Goal: Task Accomplishment & Management: Use online tool/utility

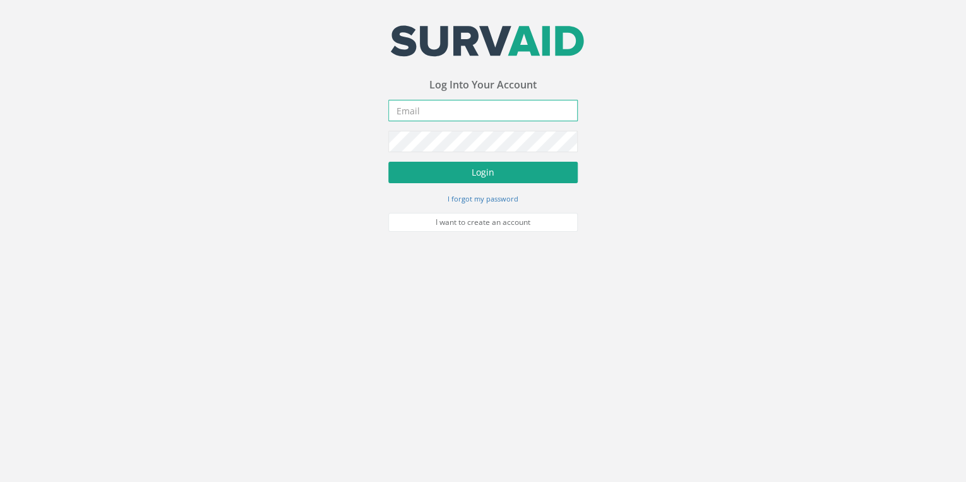
type input "[EMAIL_ADDRESS][DOMAIN_NAME]"
click at [513, 177] on button "Login" at bounding box center [482, 172] width 189 height 21
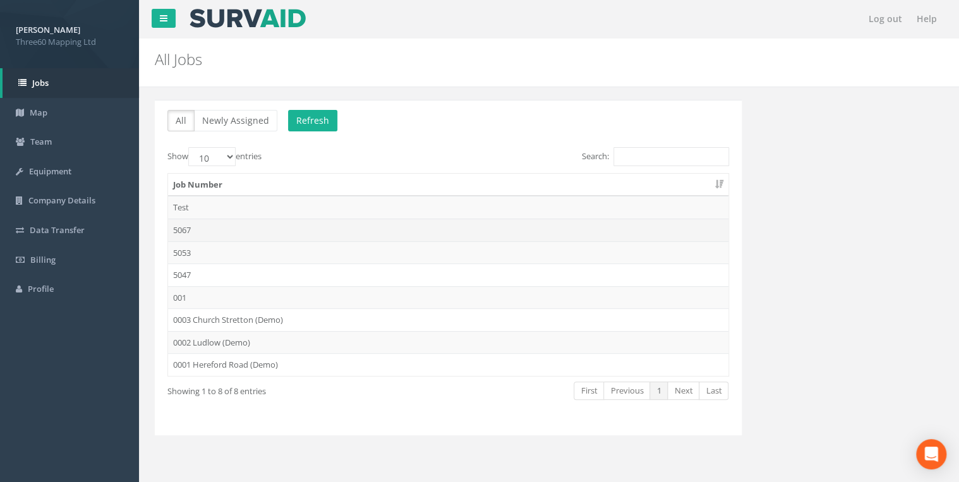
click at [174, 229] on td "5067" at bounding box center [448, 230] width 560 height 23
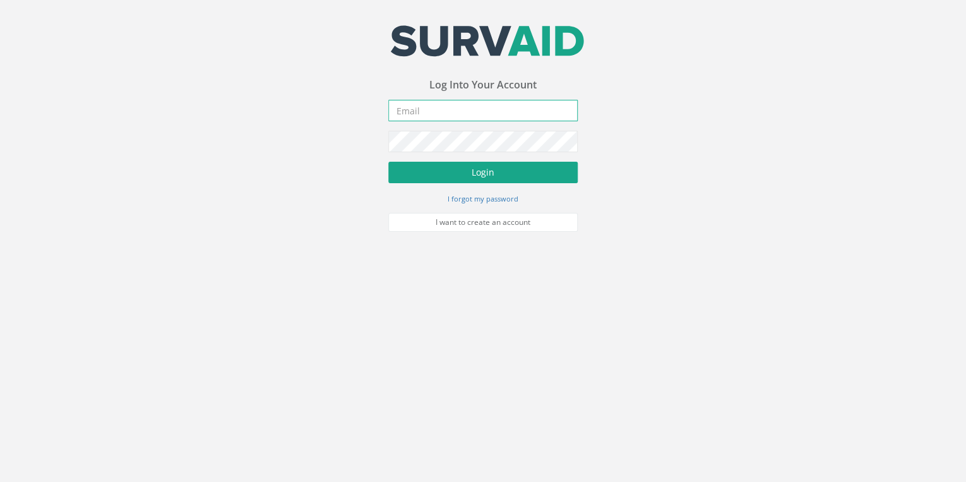
type input "[EMAIL_ADDRESS][DOMAIN_NAME]"
click at [532, 170] on button "Login" at bounding box center [482, 172] width 189 height 21
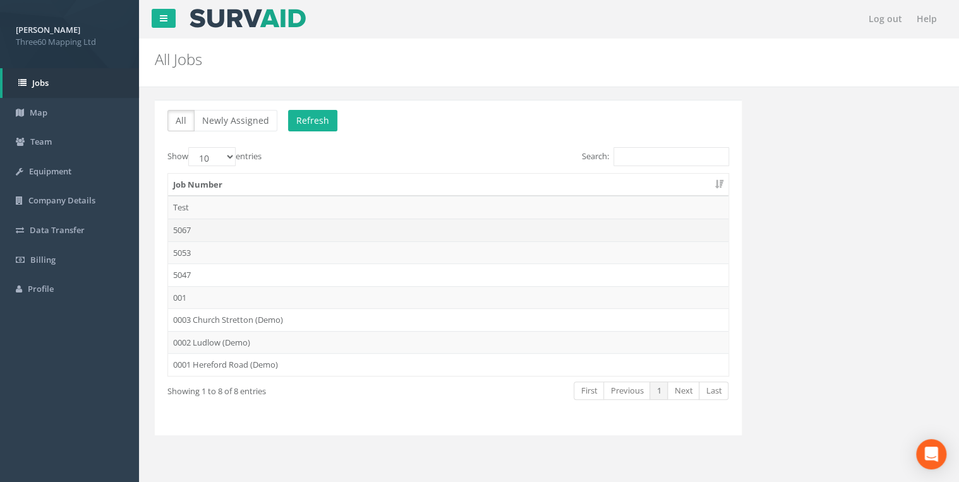
click at [210, 227] on td "5067" at bounding box center [448, 230] width 560 height 23
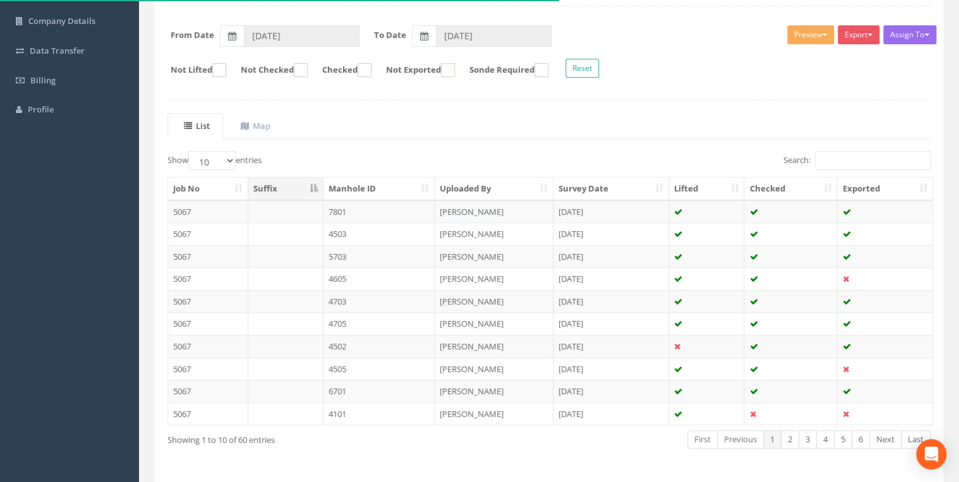
scroll to position [202, 0]
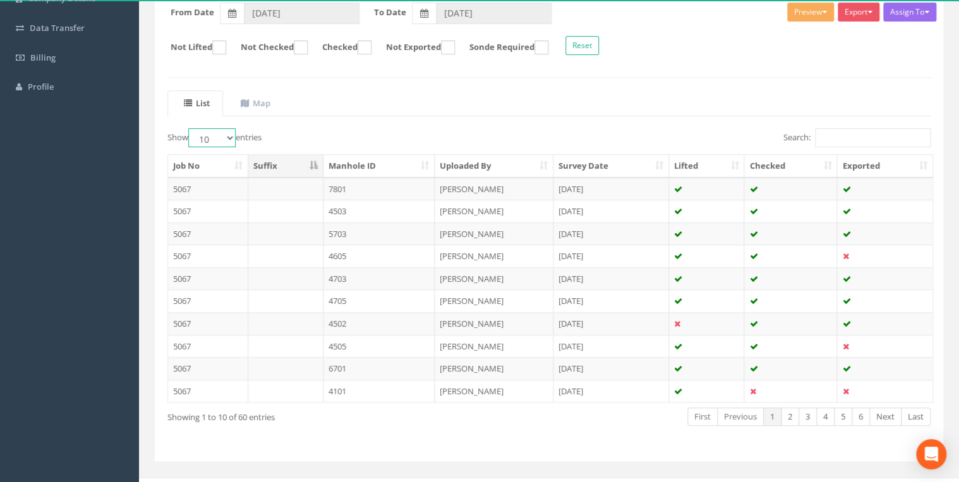
click at [230, 144] on select "10 25 50 100" at bounding box center [211, 137] width 47 height 19
select select "50"
click at [190, 128] on select "10 25 50 100" at bounding box center [211, 137] width 47 height 19
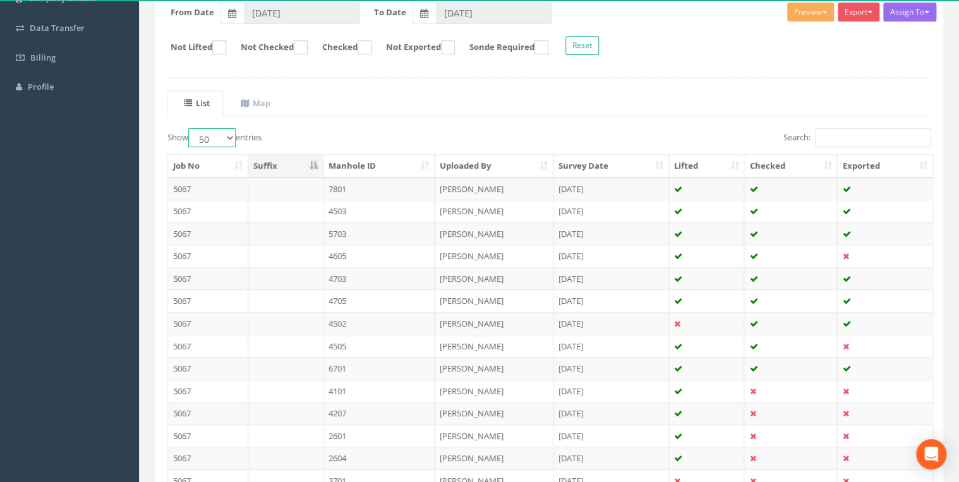
click at [231, 136] on select "10 25 50 100" at bounding box center [211, 137] width 47 height 19
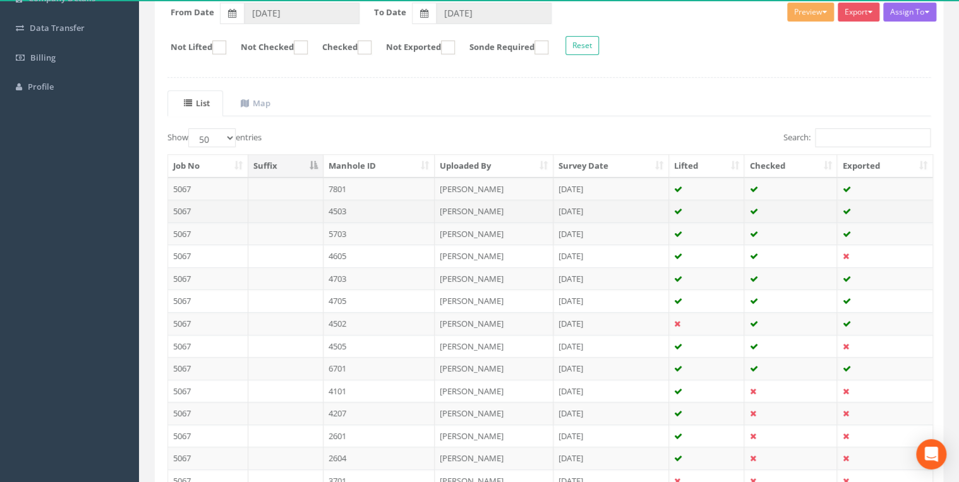
click at [217, 215] on td "5067" at bounding box center [208, 211] width 80 height 23
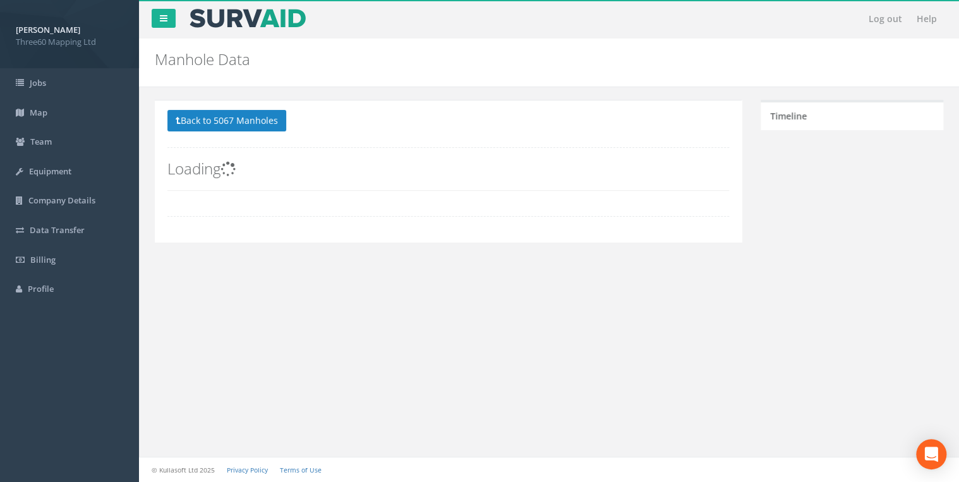
scroll to position [0, 0]
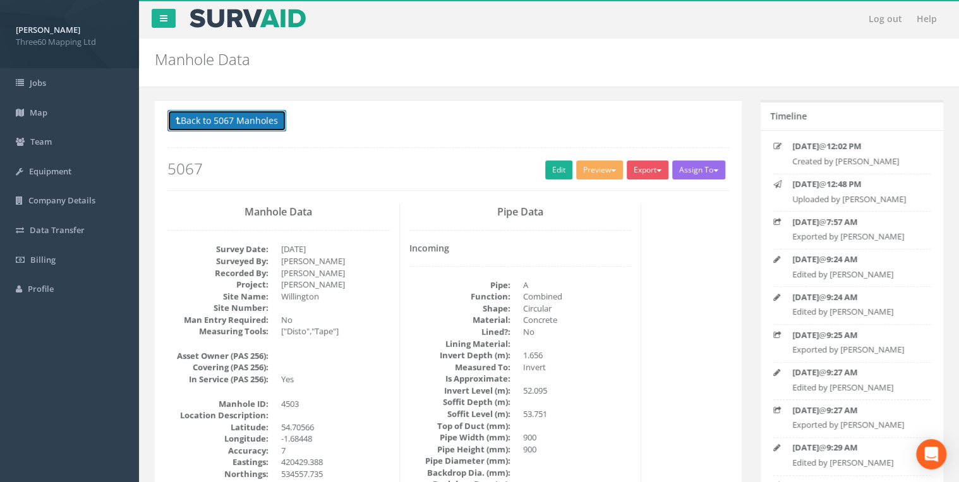
click at [182, 125] on button "Back to 5067 Manholes" at bounding box center [226, 120] width 119 height 21
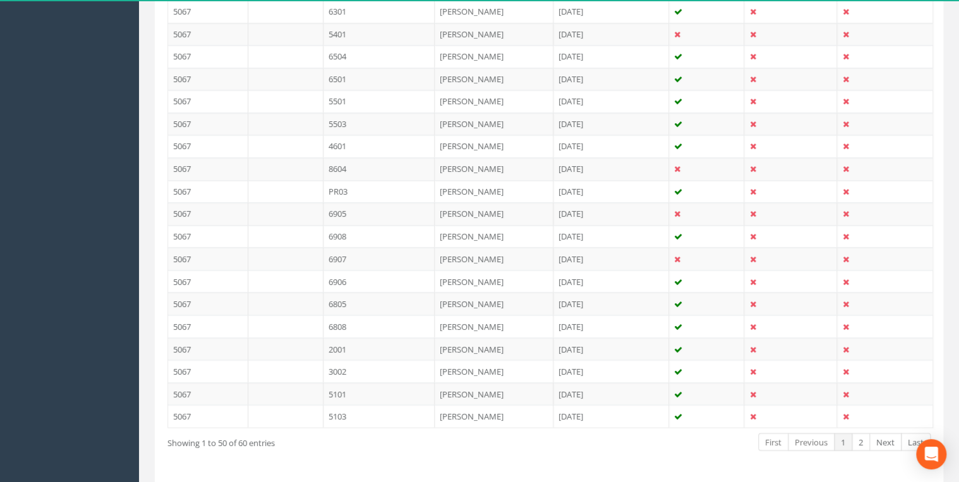
scroll to position [1112, 0]
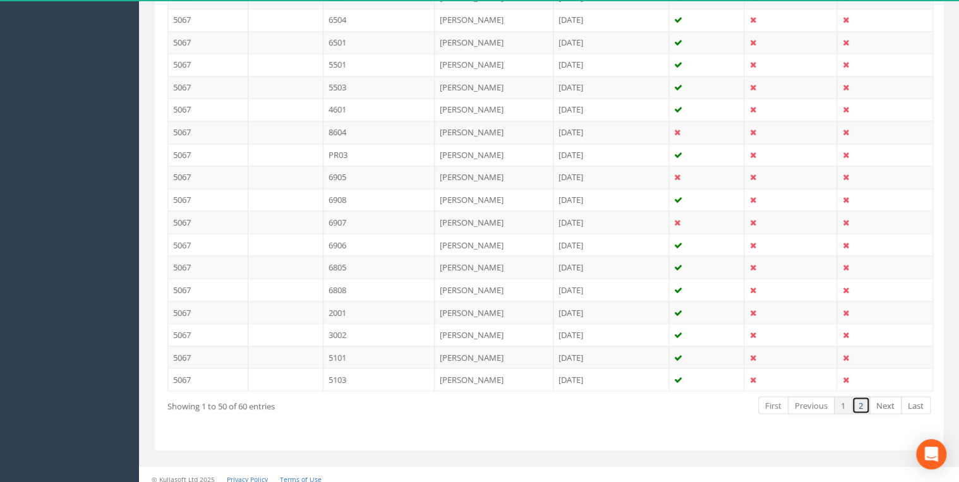
click at [858, 396] on link "2" at bounding box center [860, 405] width 18 height 18
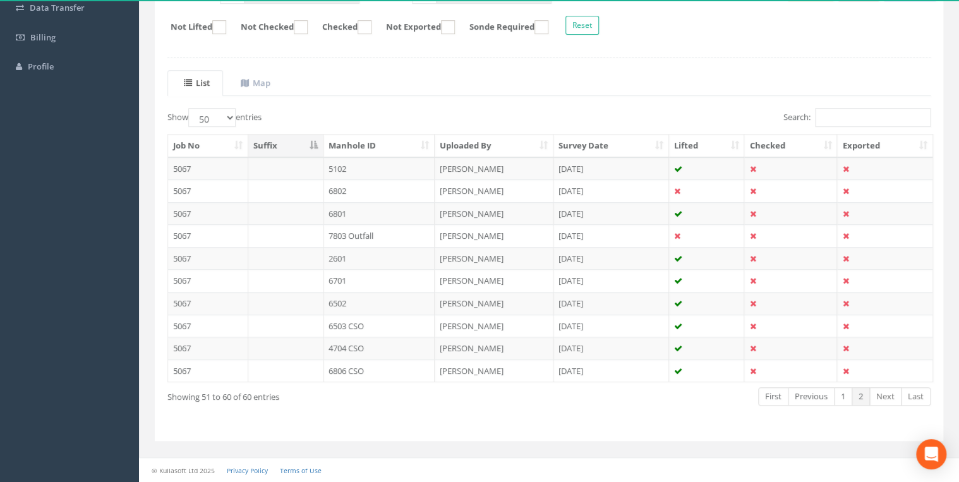
scroll to position [219, 0]
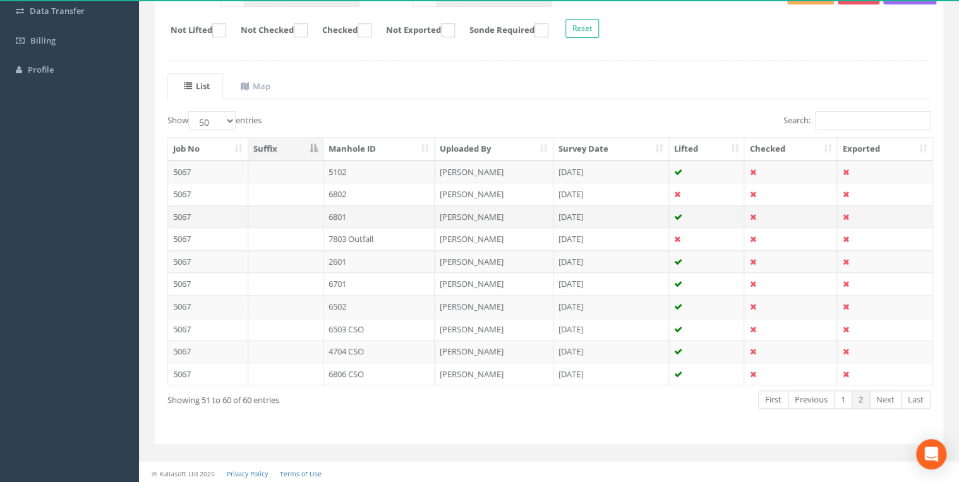
click at [350, 212] on td "6801" at bounding box center [379, 216] width 112 height 23
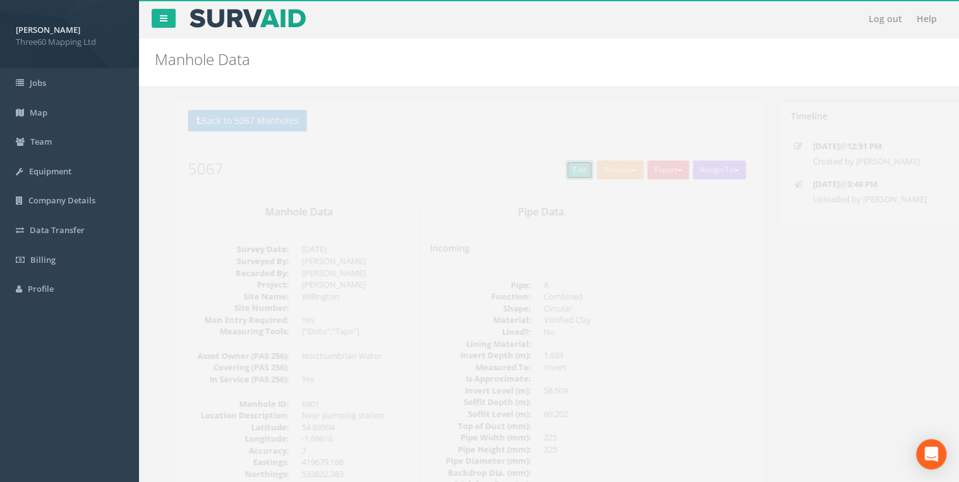
click at [551, 175] on link "Edit" at bounding box center [558, 169] width 27 height 19
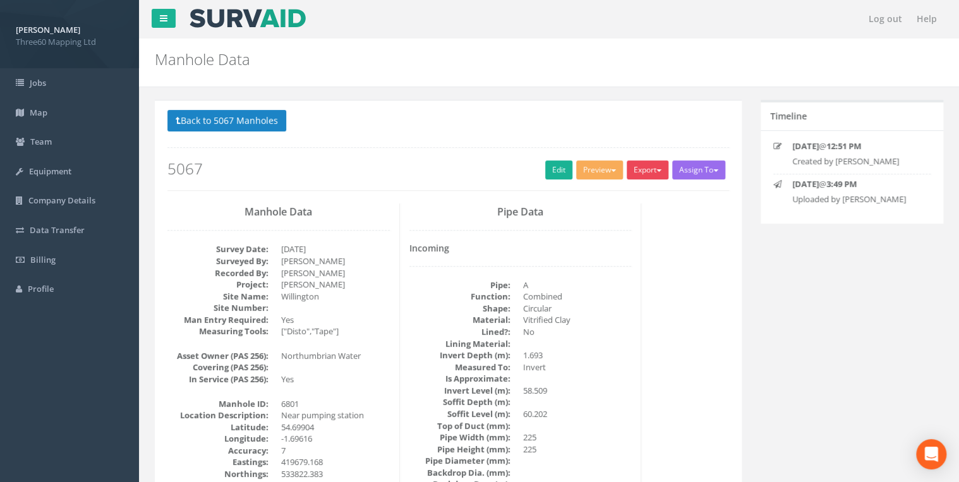
click at [649, 171] on button "Export" at bounding box center [647, 169] width 42 height 19
click at [611, 200] on link "360 Manhole" at bounding box center [621, 196] width 96 height 20
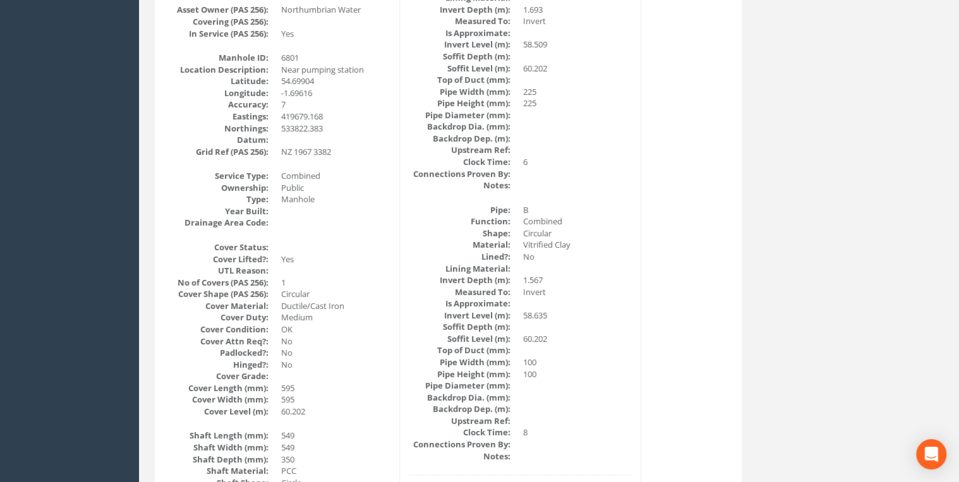
scroll to position [337, 0]
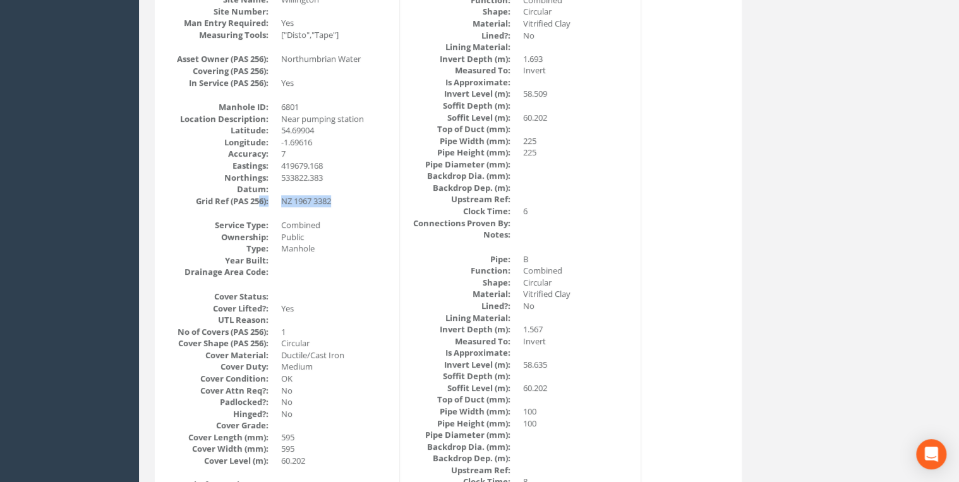
drag, startPoint x: 337, startPoint y: 200, endPoint x: 258, endPoint y: 198, distance: 79.0
click at [258, 198] on dl "Manhole ID: 6801 Location Description: Near pumping station Latitude: 54.69904 …" at bounding box center [278, 153] width 222 height 105
drag, startPoint x: 258, startPoint y: 198, endPoint x: 356, endPoint y: 205, distance: 98.1
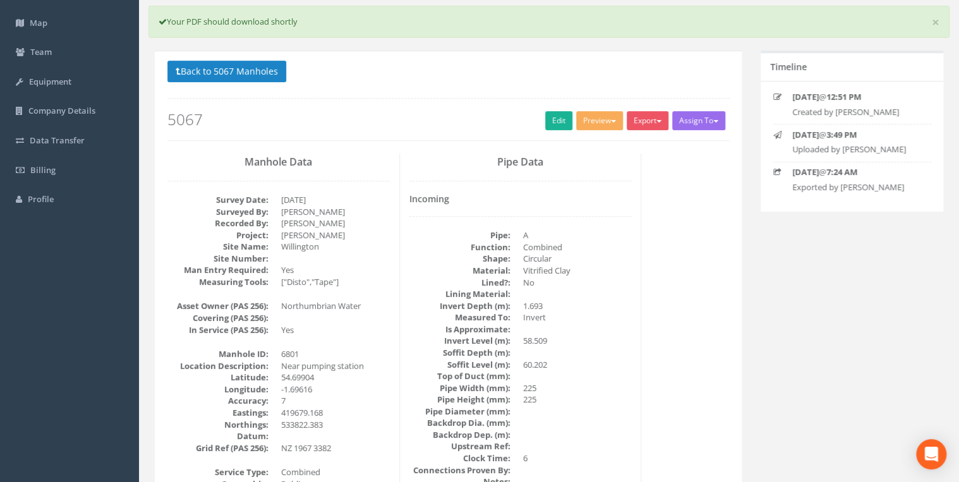
scroll to position [67, 0]
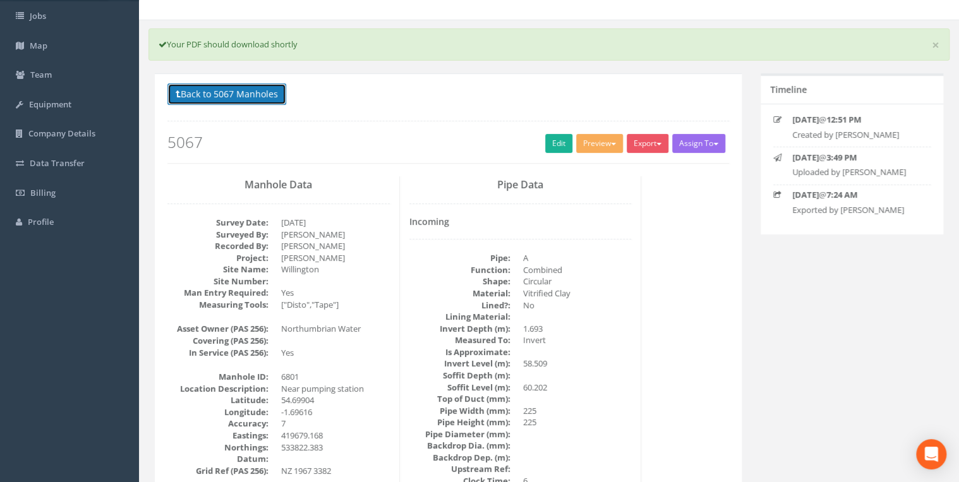
click at [253, 95] on button "Back to 5067 Manholes" at bounding box center [226, 93] width 119 height 21
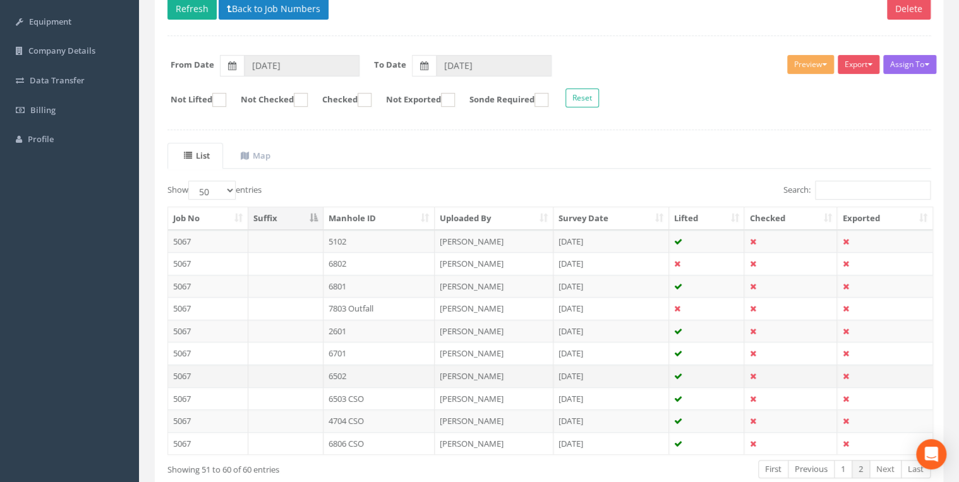
scroll to position [219, 0]
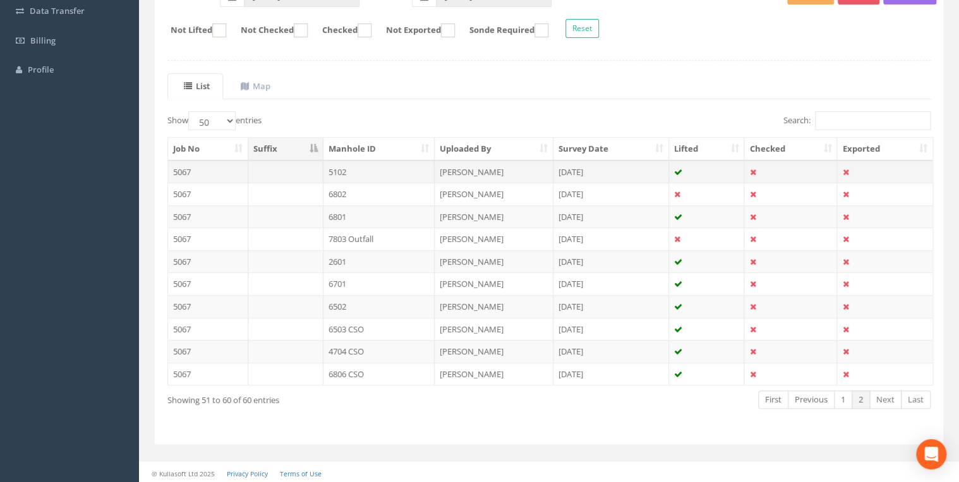
click at [349, 172] on td "5102" at bounding box center [379, 171] width 112 height 23
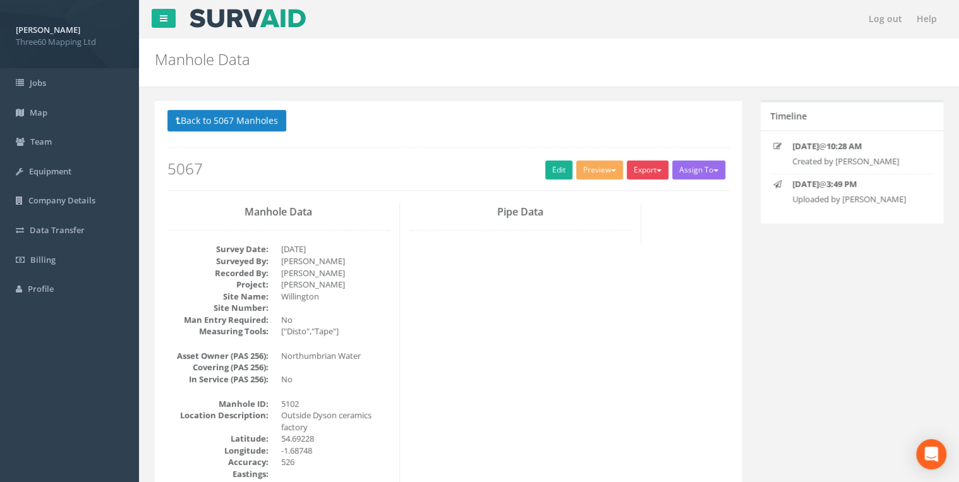
click at [644, 170] on button "Export" at bounding box center [647, 169] width 42 height 19
click at [613, 197] on link "360 Manhole" at bounding box center [621, 196] width 96 height 20
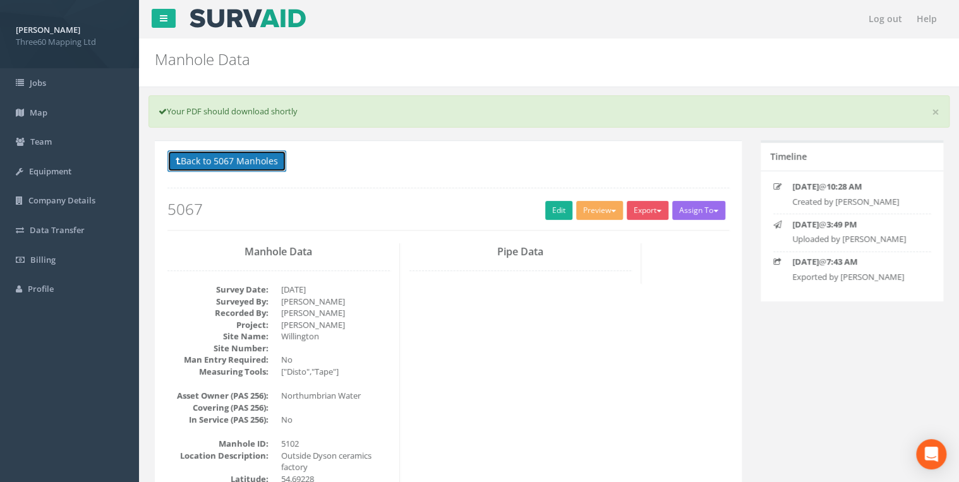
click at [255, 156] on button "Back to 5067 Manholes" at bounding box center [226, 160] width 119 height 21
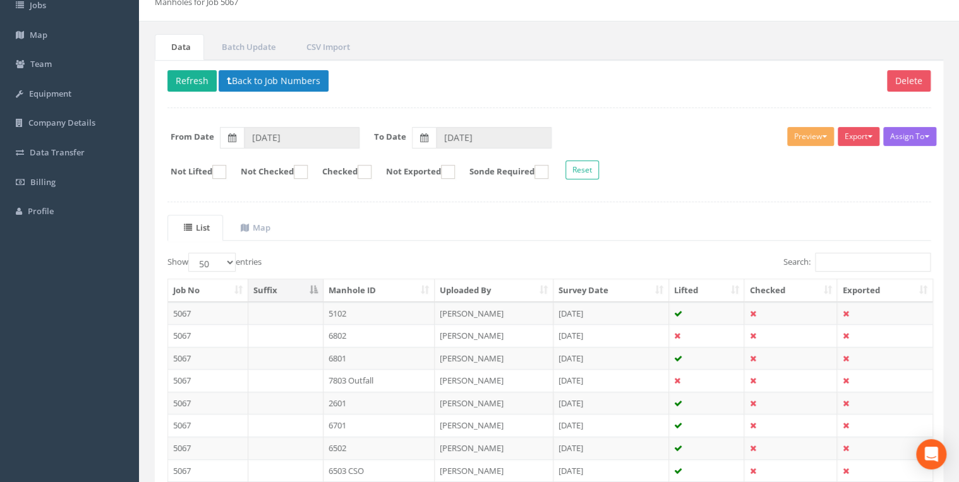
scroll to position [67, 0]
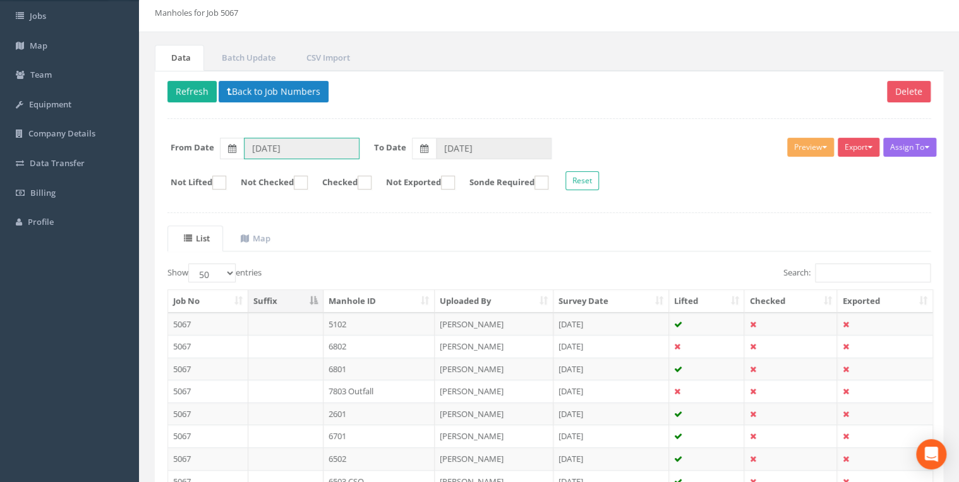
click at [336, 143] on input "11/08/2025" at bounding box center [302, 148] width 116 height 21
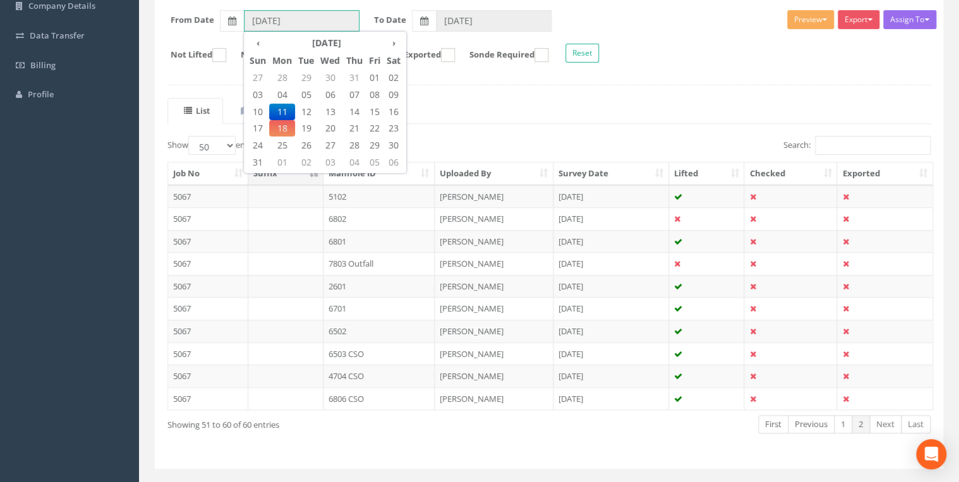
scroll to position [202, 0]
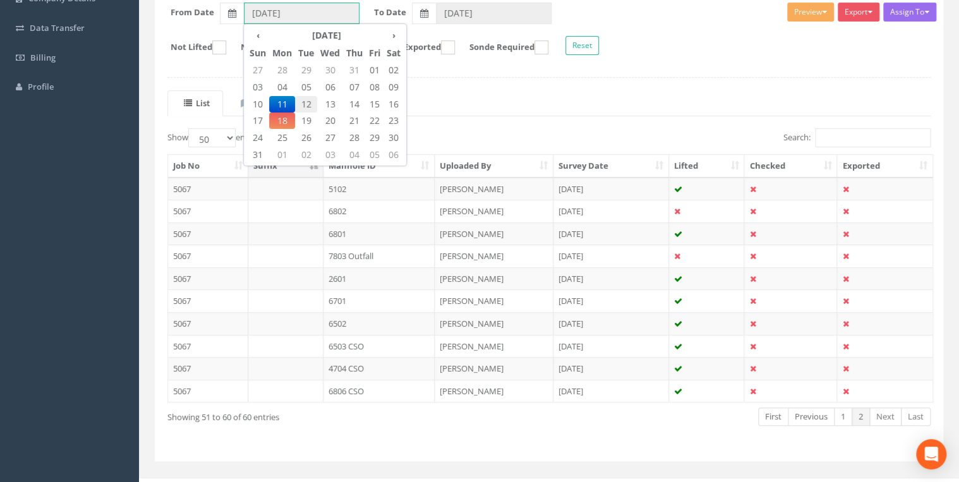
click at [309, 100] on span "12" at bounding box center [306, 104] width 22 height 16
type input "12/08/2025"
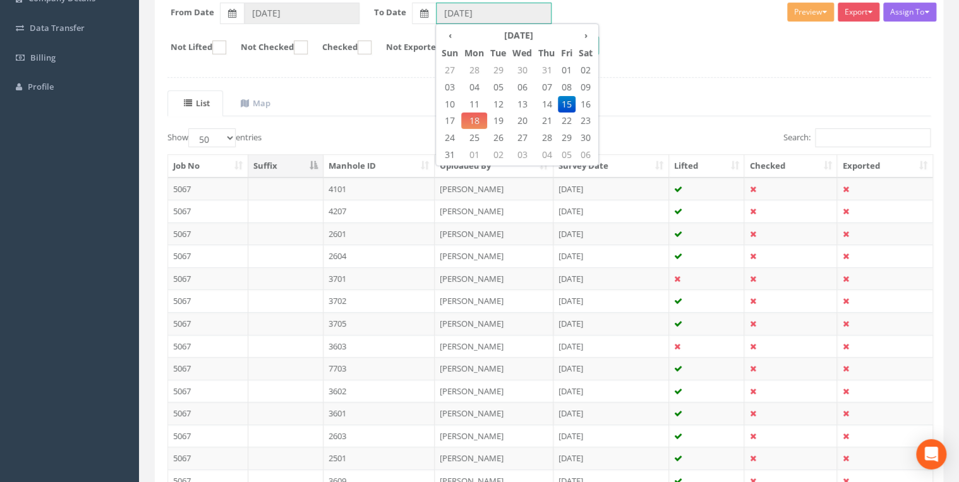
click at [450, 13] on input "15/08/2025" at bounding box center [494, 13] width 116 height 21
click at [507, 103] on span "12" at bounding box center [498, 104] width 22 height 16
type input "12/08/2025"
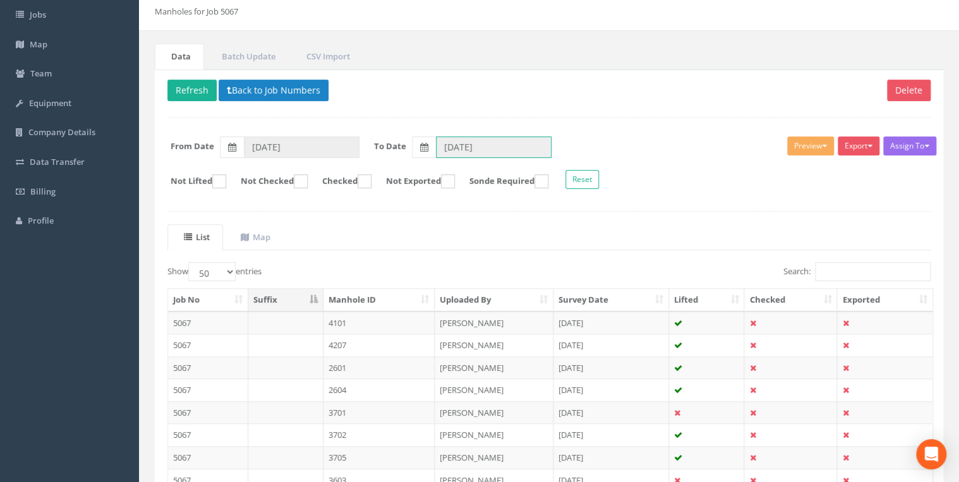
scroll to position [67, 0]
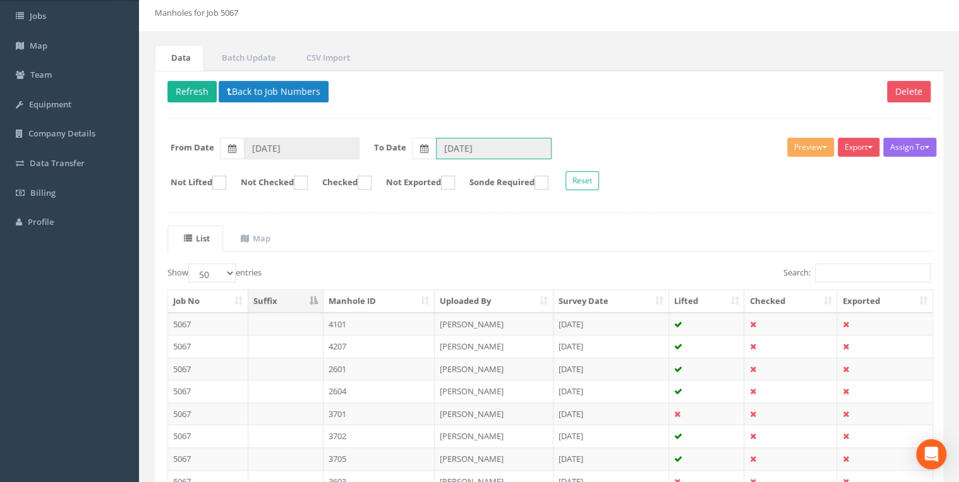
click at [531, 147] on input "12/08/2025" at bounding box center [494, 148] width 116 height 21
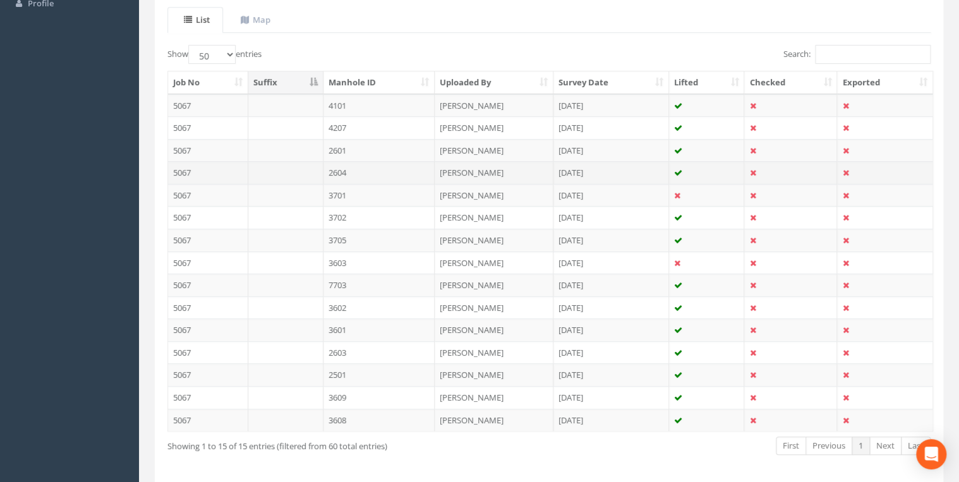
scroll to position [263, 0]
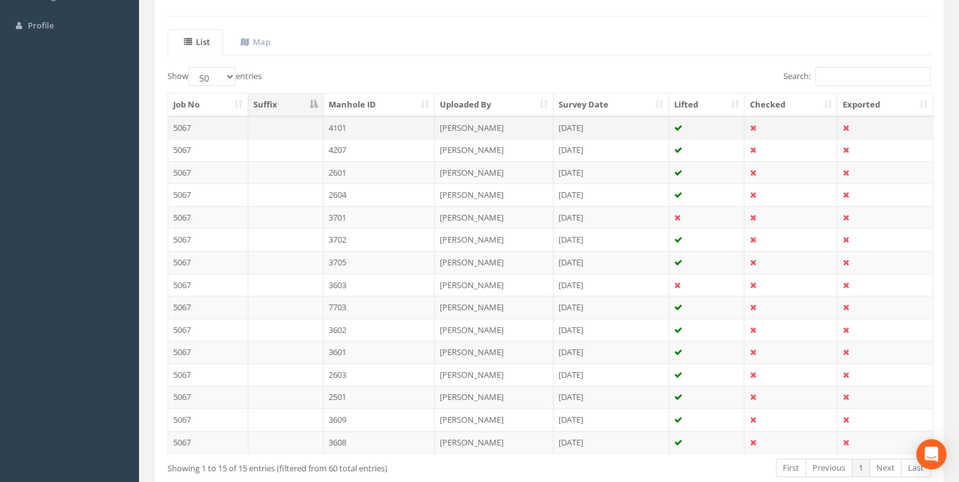
click at [315, 124] on td at bounding box center [285, 127] width 75 height 23
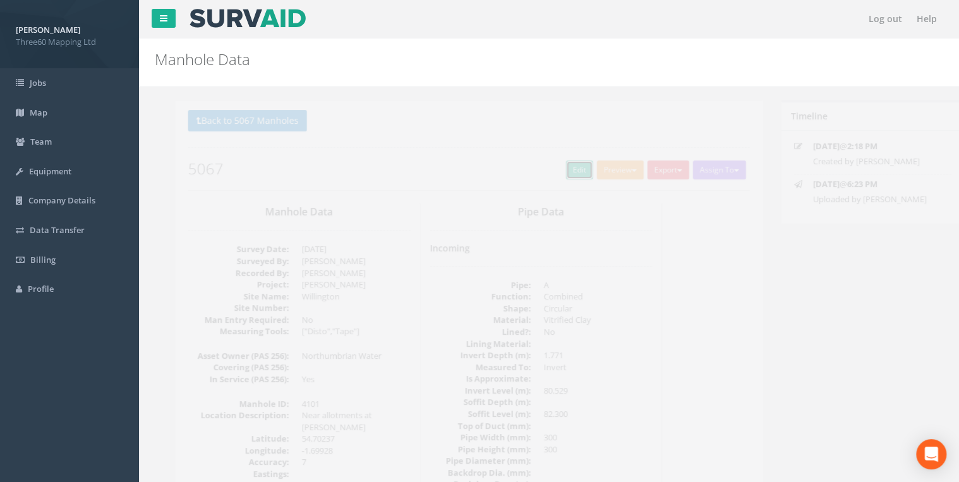
click at [548, 167] on link "Edit" at bounding box center [558, 169] width 27 height 19
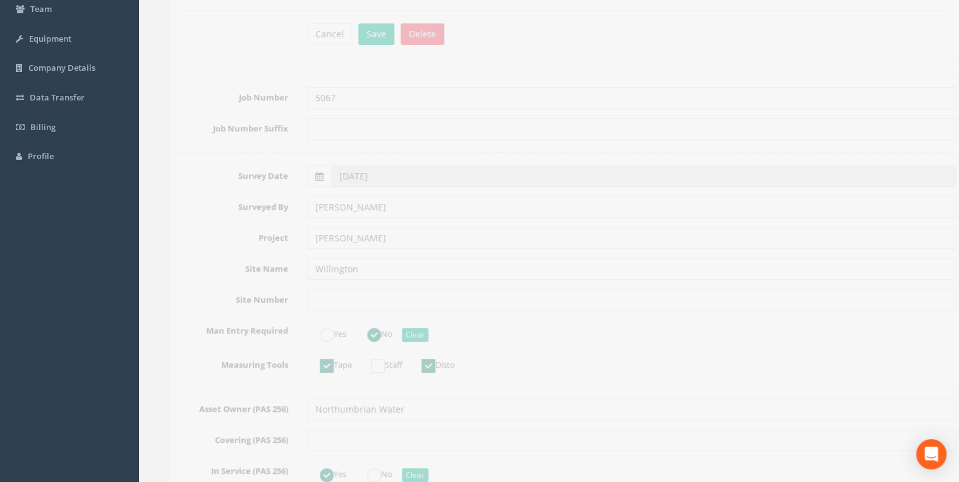
scroll to position [135, 0]
